Goal: Find specific fact: Find specific fact

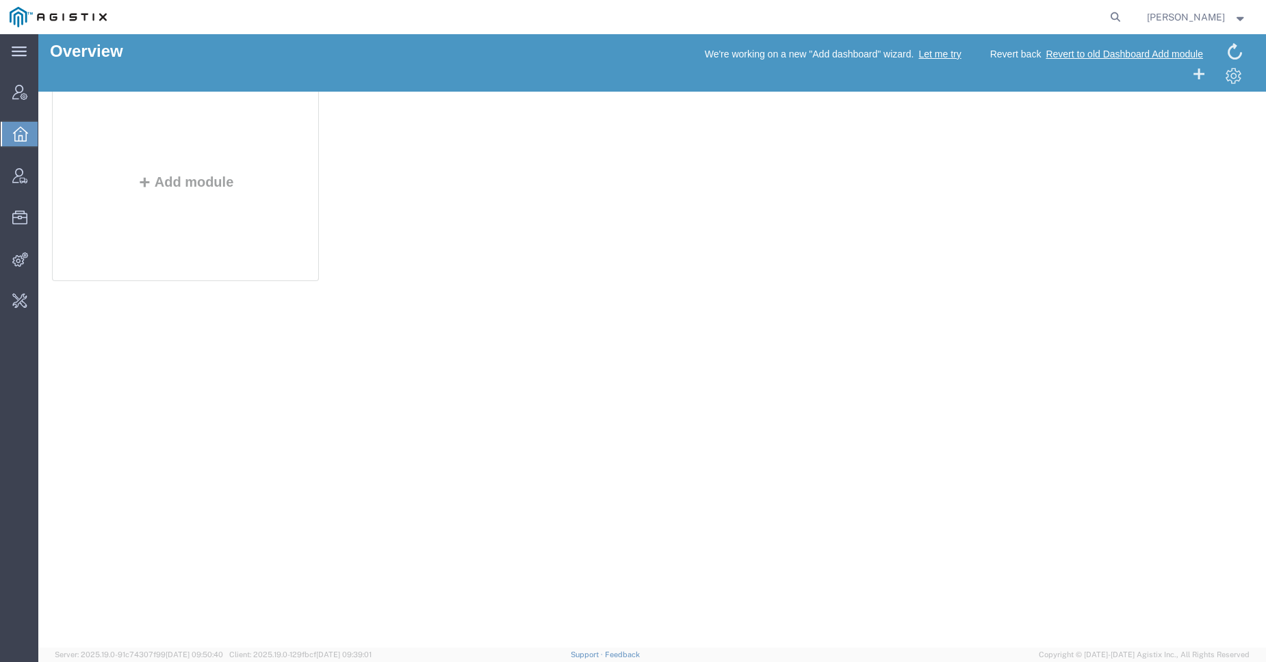
drag, startPoint x: 76, startPoint y: 653, endPoint x: 419, endPoint y: 662, distance: 342.9
click at [419, 662] on agx-app-version "Server: 2025.19.0-91c74307f99 [DATE] 09:50:40 Client: 2025.19.0-129fbcf [DATE] …" at bounding box center [652, 655] width 1228 height 14
click at [128, 649] on agx-app-version "Server: 2025.19.0-91c74307f99 [DATE] 09:50:40 Client: 2025.19.0-129fbcf [DATE] …" at bounding box center [652, 655] width 1228 height 14
click at [273, 653] on span "Client: 2025.19.0-129fbcf [DATE] 09:39:01" at bounding box center [300, 655] width 142 height 8
click at [274, 653] on span "Client: 2025.19.0-129fbcf [DATE] 09:39:01" at bounding box center [300, 655] width 142 height 8
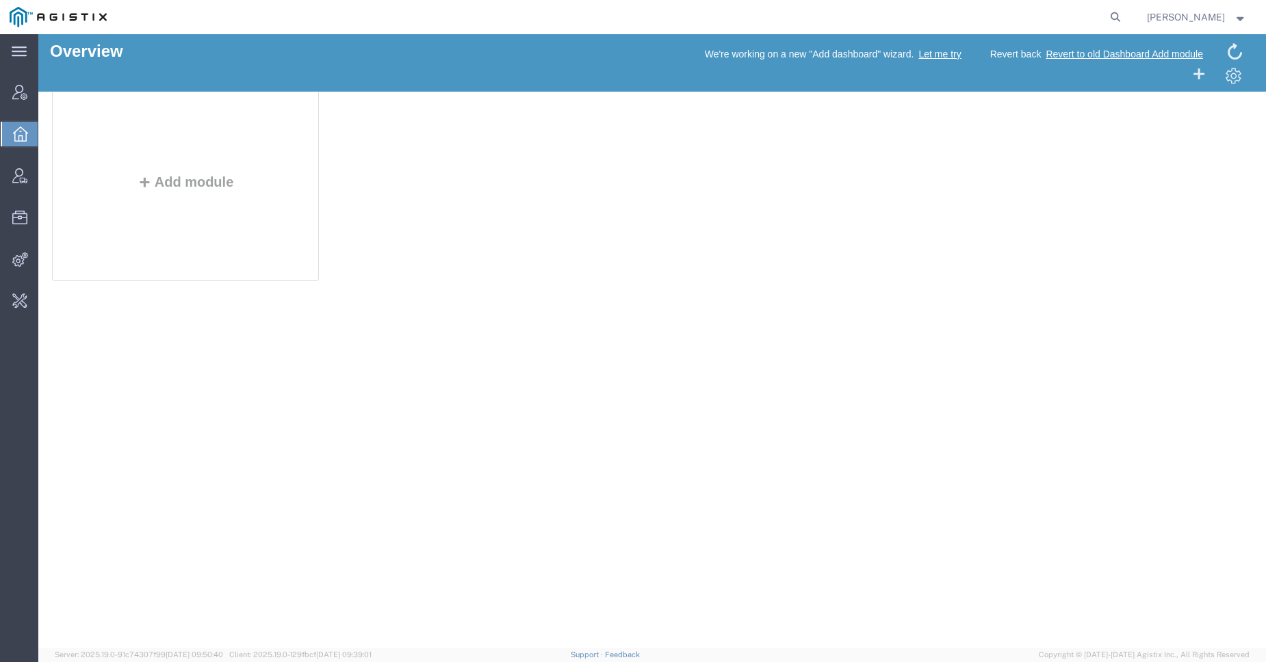
click at [309, 654] on span "Client: 2025.19.0-129fbcf [DATE] 09:39:01" at bounding box center [300, 655] width 142 height 8
click at [318, 656] on span "Client: 2025.19.0-129fbcf [DATE] 09:39:01" at bounding box center [300, 655] width 142 height 8
copy span "129fbcf"
drag, startPoint x: 61, startPoint y: 654, endPoint x: 190, endPoint y: 658, distance: 128.7
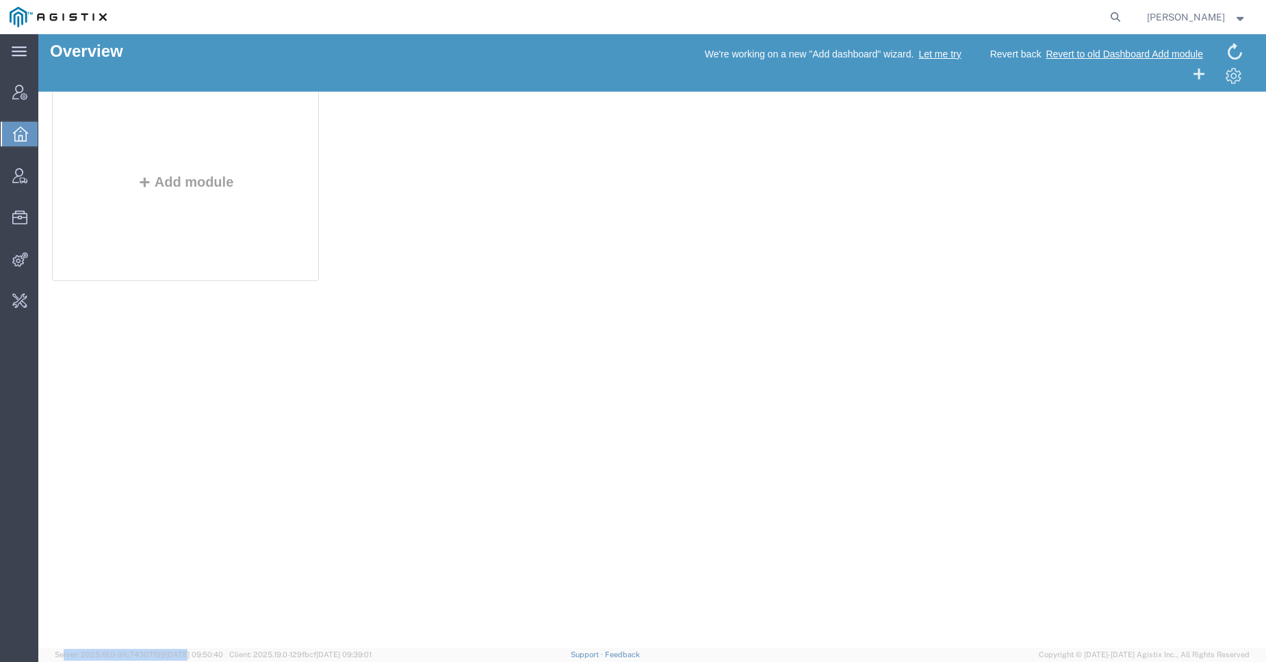
click at [190, 658] on span "Server: 2025.19.0-91c74307f99 [DATE] 09:50:40" at bounding box center [139, 655] width 168 height 8
click at [190, 658] on span "[DATE] 09:50:40" at bounding box center [194, 655] width 57 height 8
drag, startPoint x: 281, startPoint y: 658, endPoint x: 400, endPoint y: 654, distance: 118.5
click at [372, 654] on span "Client: 2025.19.0-129fbcf [DATE] 09:39:01" at bounding box center [300, 655] width 142 height 8
click at [317, 656] on span "Client: 2025.19.0-129fbcf [DATE] 09:39:01" at bounding box center [300, 655] width 142 height 8
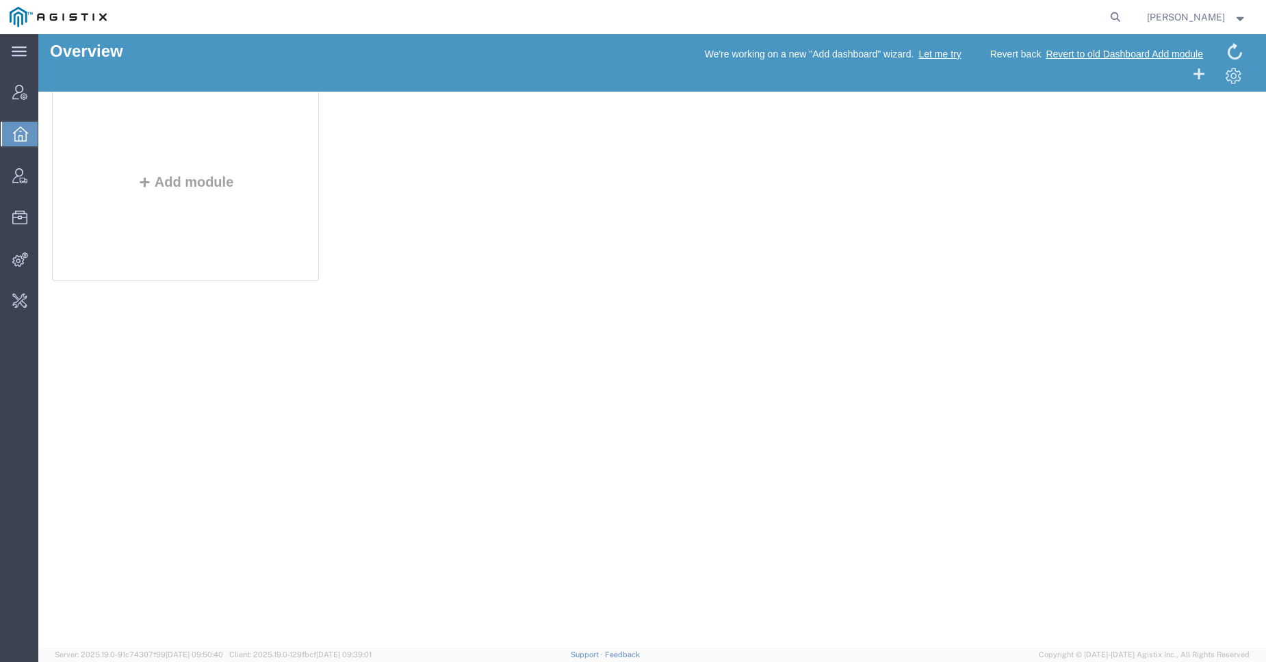
click at [318, 656] on span "Client: 2025.19.0-129fbcf [DATE] 09:39:01" at bounding box center [300, 655] width 142 height 8
copy span "129fbcf"
